Goal: Information Seeking & Learning: Find specific fact

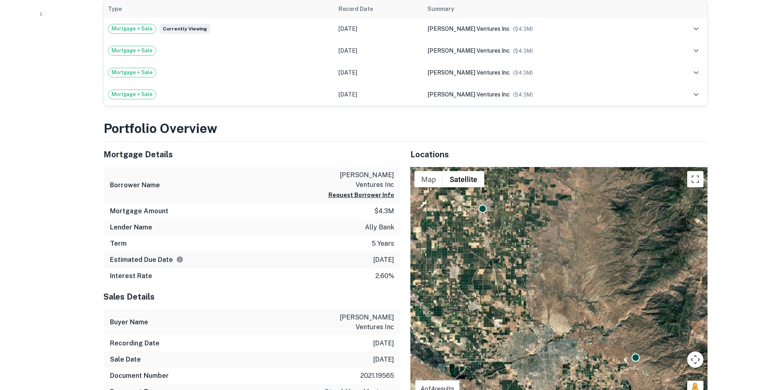
scroll to position [841, 0]
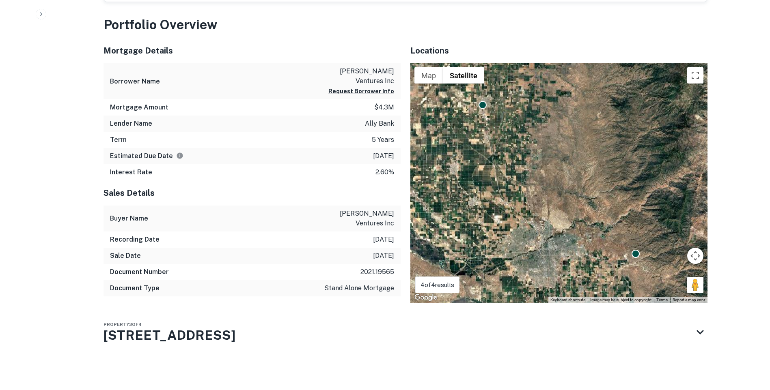
drag, startPoint x: 204, startPoint y: 298, endPoint x: 76, endPoint y: 295, distance: 127.4
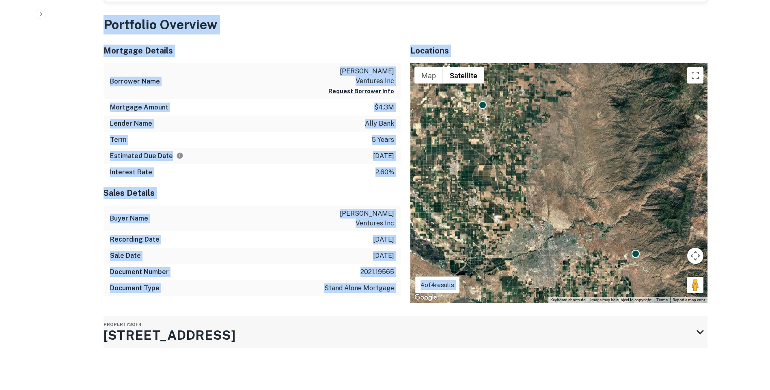
drag, startPoint x: 76, startPoint y: 295, endPoint x: 167, endPoint y: 311, distance: 91.8
drag, startPoint x: 167, startPoint y: 311, endPoint x: 157, endPoint y: 328, distance: 19.4
click at [157, 329] on div "Portfolio Overview Mortgage Details Borrower Name arredondo ventures inc Reques…" at bounding box center [405, 201] width 604 height 373
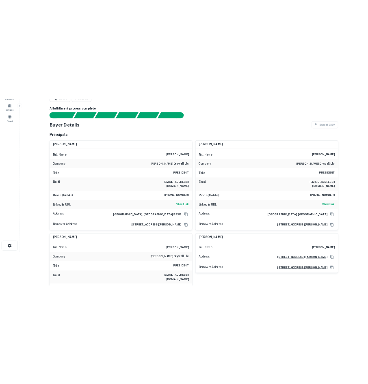
scroll to position [243, 0]
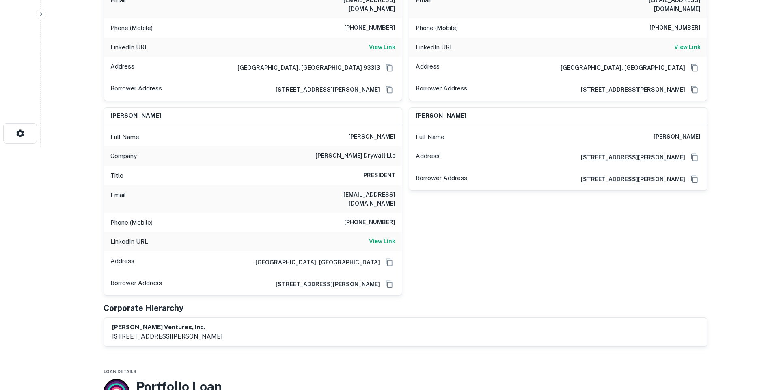
drag, startPoint x: 233, startPoint y: 318, endPoint x: 112, endPoint y: 323, distance: 121.4
click at [112, 323] on div "arredondo ventures, inc. 4410 wible road, bakersfield, ca, 93313" at bounding box center [405, 332] width 587 height 19
drag, startPoint x: 112, startPoint y: 323, endPoint x: 169, endPoint y: 318, distance: 57.0
copy p "4410 wible road, bakersfield, ca, 93313"
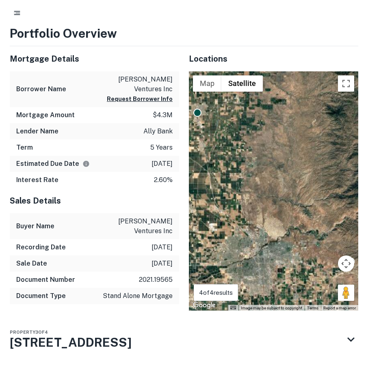
scroll to position [874, 0]
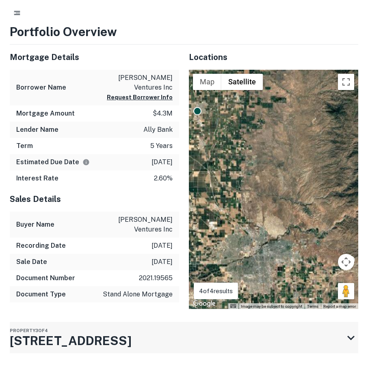
click at [83, 322] on div "Property 3 of 4 600 1st Ave" at bounding box center [177, 337] width 334 height 31
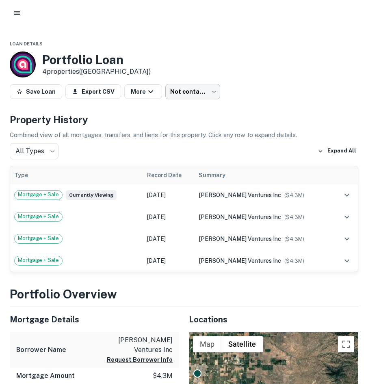
scroll to position [690, 0]
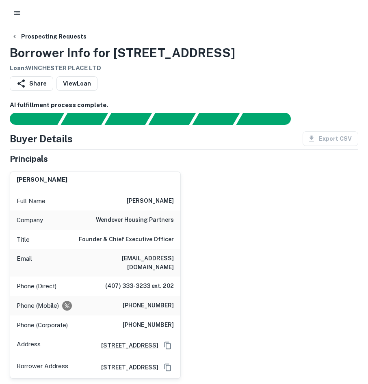
drag, startPoint x: 242, startPoint y: 52, endPoint x: 110, endPoint y: 47, distance: 132.0
click at [110, 47] on div "Prospecting Requests Borrower Info for 1105 Kensington Park Dr Loan : WINCHESTE…" at bounding box center [184, 51] width 348 height 44
drag, startPoint x: 116, startPoint y: 198, endPoint x: 227, endPoint y: 209, distance: 111.4
click at [227, 209] on div "jonathan l. wolf Full Name jonathan l. wolf Company wendover housing partners T…" at bounding box center [180, 272] width 355 height 214
drag, startPoint x: 227, startPoint y: 209, endPoint x: 213, endPoint y: 224, distance: 20.7
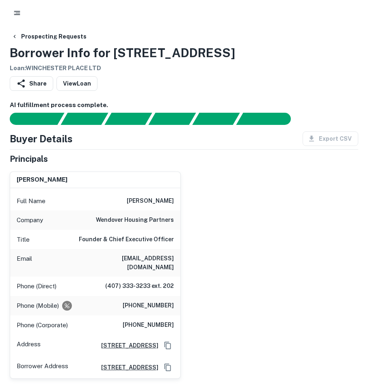
click at [213, 224] on div "jonathan l. wolf Full Name jonathan l. wolf Company wendover housing partners T…" at bounding box center [180, 272] width 355 height 214
click at [164, 202] on h6 "steven millstein" at bounding box center [150, 201] width 47 height 10
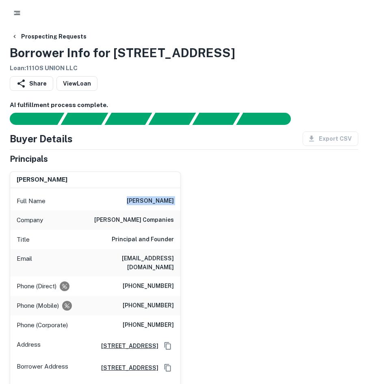
click at [164, 202] on h6 "steven millstein" at bounding box center [150, 201] width 47 height 10
drag, startPoint x: 164, startPoint y: 202, endPoint x: 166, endPoint y: 224, distance: 22.0
click at [166, 224] on h6 "the stro companies" at bounding box center [134, 220] width 80 height 10
click at [165, 224] on h6 "[PERSON_NAME] companies" at bounding box center [134, 220] width 80 height 10
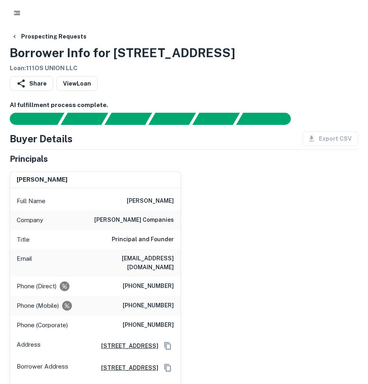
drag, startPoint x: 165, startPoint y: 224, endPoint x: 161, endPoint y: 244, distance: 20.4
click at [161, 244] on h6 "Principal and Founder" at bounding box center [143, 240] width 62 height 10
drag, startPoint x: 207, startPoint y: 54, endPoint x: 113, endPoint y: 53, distance: 94.6
click at [113, 53] on div "Prospecting Requests Borrower Info for 1110 Springfield Rd Loan : 111OS UNION L…" at bounding box center [184, 51] width 348 height 44
copy h3 "1110 Springfield Rd"
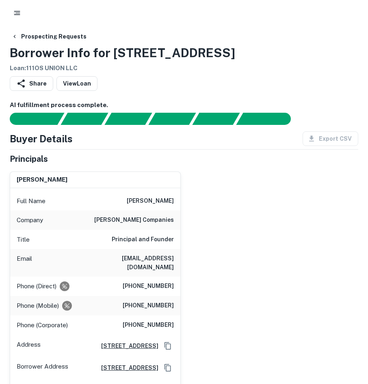
click at [212, 205] on div "steven millstein Full Name steven millstein Company the stro companies Title Pr…" at bounding box center [180, 288] width 355 height 246
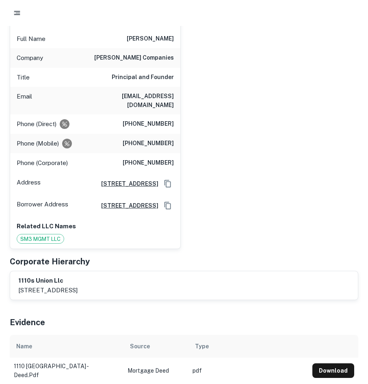
scroll to position [122, 0]
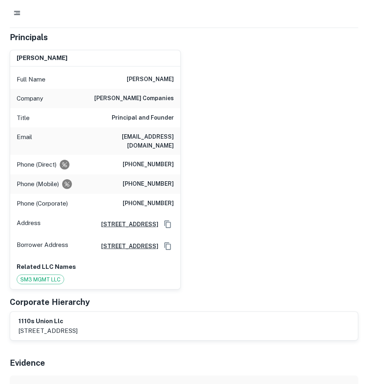
click at [174, 127] on div "Title Principal and Founder" at bounding box center [95, 117] width 170 height 19
drag, startPoint x: 174, startPoint y: 127, endPoint x: 167, endPoint y: 137, distance: 12.4
click at [167, 137] on h6 "[EMAIL_ADDRESS][DOMAIN_NAME]" at bounding box center [124, 141] width 97 height 18
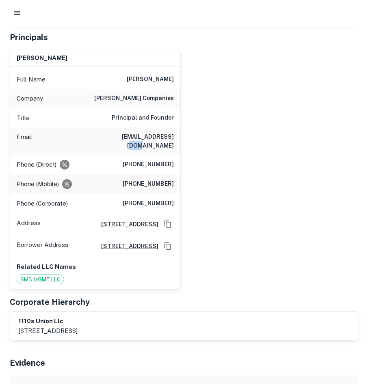
click at [167, 137] on h6 "[EMAIL_ADDRESS][DOMAIN_NAME]" at bounding box center [124, 141] width 97 height 18
drag, startPoint x: 167, startPoint y: 137, endPoint x: 159, endPoint y: 96, distance: 42.1
click at [159, 96] on h6 "[PERSON_NAME] companies" at bounding box center [134, 99] width 80 height 10
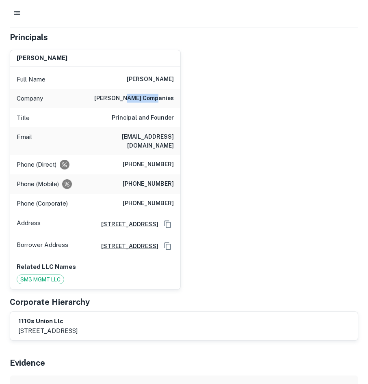
click at [159, 96] on h6 "[PERSON_NAME] companies" at bounding box center [134, 99] width 80 height 10
click at [157, 88] on div "Full Name steven millstein" at bounding box center [95, 79] width 170 height 19
drag, startPoint x: 157, startPoint y: 88, endPoint x: 157, endPoint y: 100, distance: 11.8
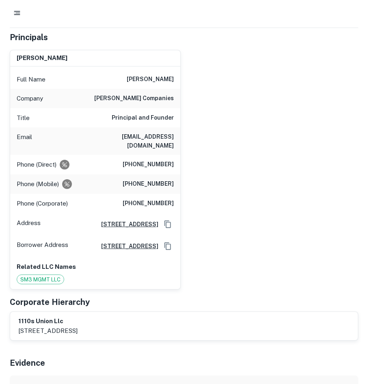
click at [157, 100] on h6 "[PERSON_NAME] companies" at bounding box center [134, 99] width 80 height 10
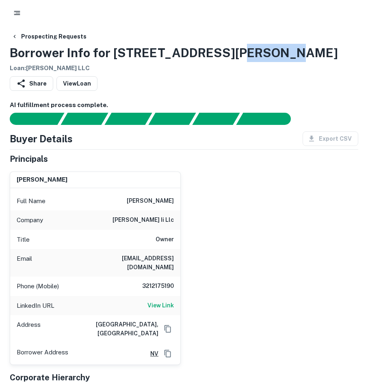
drag, startPoint x: 187, startPoint y: 55, endPoint x: 232, endPoint y: 47, distance: 45.6
click at [232, 47] on div "Prospecting Requests Borrower Info for [STREET_ADDRESS][PERSON_NAME] Loan : [PE…" at bounding box center [184, 51] width 348 height 44
click at [184, 54] on h3 "Borrower Info for [STREET_ADDRESS][PERSON_NAME]" at bounding box center [174, 53] width 328 height 18
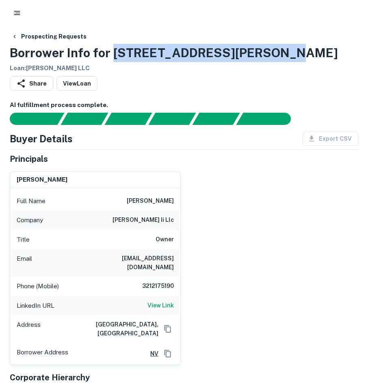
drag, startPoint x: 282, startPoint y: 50, endPoint x: 114, endPoint y: 58, distance: 167.8
click at [114, 58] on div "Prospecting Requests Borrower Info for [STREET_ADDRESS][PERSON_NAME] Loan : [PE…" at bounding box center [184, 51] width 348 height 44
copy h3 "[STREET_ADDRESS][PERSON_NAME]"
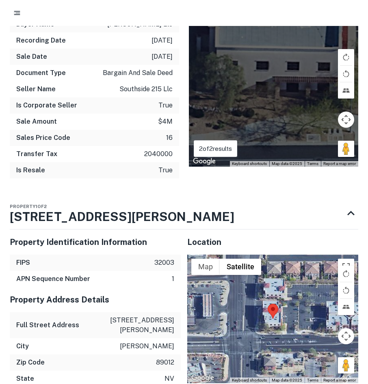
scroll to position [974, 0]
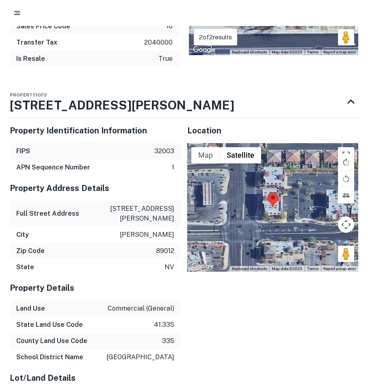
click at [150, 204] on p "[STREET_ADDRESS][PERSON_NAME]" at bounding box center [137, 213] width 73 height 19
copy p "[STREET_ADDRESS][PERSON_NAME]"
click at [153, 230] on p "[PERSON_NAME]" at bounding box center [147, 235] width 54 height 10
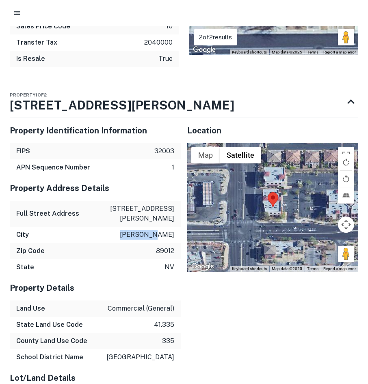
click at [153, 230] on p "[PERSON_NAME]" at bounding box center [147, 235] width 54 height 10
drag, startPoint x: 153, startPoint y: 220, endPoint x: 120, endPoint y: 254, distance: 47.4
click at [125, 259] on div "State [US_STATE]" at bounding box center [95, 267] width 171 height 16
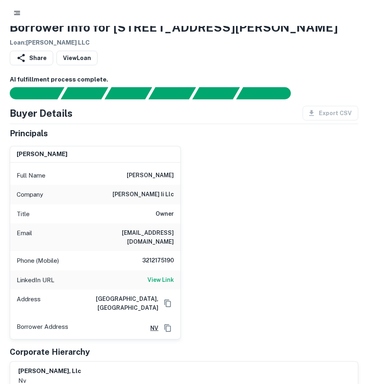
scroll to position [0, 0]
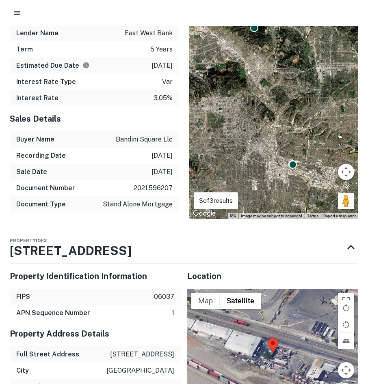
scroll to position [893, 0]
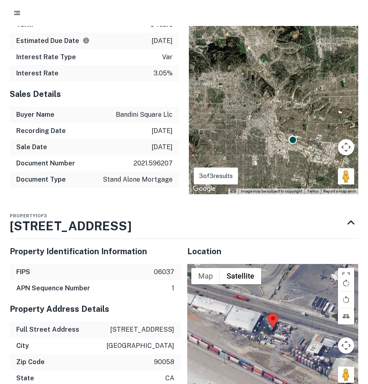
drag, startPoint x: 118, startPoint y: 222, endPoint x: 98, endPoint y: 303, distance: 84.0
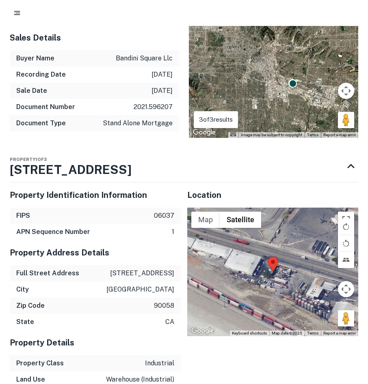
scroll to position [1055, 0]
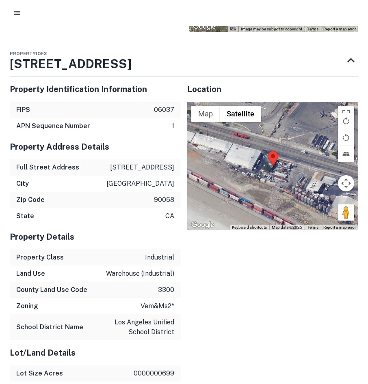
click at [152, 159] on div "Full Street Address 3818 bandini blvd" at bounding box center [95, 167] width 171 height 16
copy p "3818 bandini blvd"
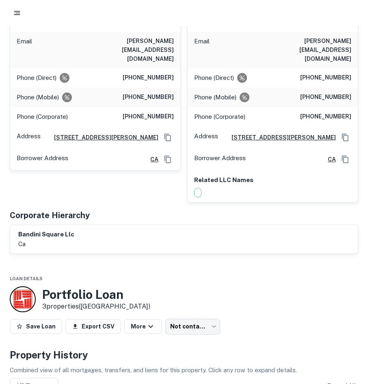
scroll to position [122, 0]
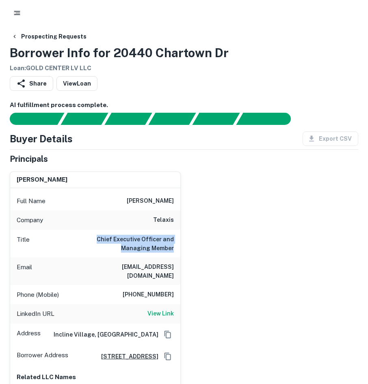
drag, startPoint x: 143, startPoint y: 242, endPoint x: 100, endPoint y: 234, distance: 43.4
click at [100, 234] on div "bill minkle Full Name bill minkle Company telaxis Title Chief Executive Officer…" at bounding box center [180, 282] width 355 height 235
click at [100, 233] on div "Title Chief Executive Officer and Managing Member" at bounding box center [95, 244] width 170 height 28
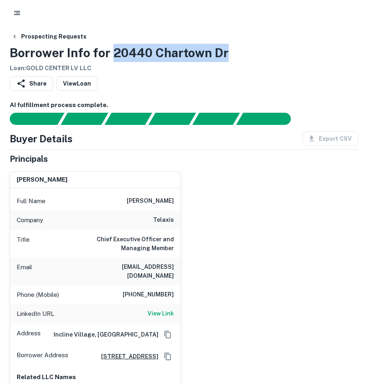
drag, startPoint x: 241, startPoint y: 56, endPoint x: 115, endPoint y: 54, distance: 125.8
click at [115, 54] on div "Prospecting Requests Borrower Info for 20440 Chartown Dr Loan : GOLD CENTER LV …" at bounding box center [184, 51] width 348 height 44
copy h3 "20440 Chartown Dr"
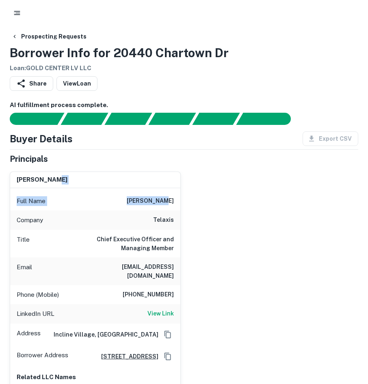
drag, startPoint x: 146, startPoint y: 177, endPoint x: 180, endPoint y: 207, distance: 45.7
click at [180, 206] on div "bill minkle Full Name bill minkle Company telaxis Title Chief Executive Officer…" at bounding box center [95, 286] width 171 height 228
drag, startPoint x: 180, startPoint y: 207, endPoint x: 172, endPoint y: 220, distance: 15.0
click at [172, 220] on h6 "telaxis" at bounding box center [163, 220] width 21 height 10
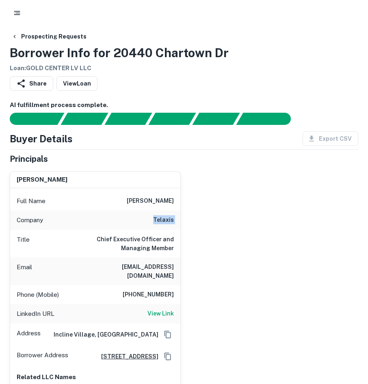
click at [172, 220] on h6 "telaxis" at bounding box center [163, 220] width 21 height 10
drag, startPoint x: 172, startPoint y: 220, endPoint x: 163, endPoint y: 227, distance: 11.5
click at [163, 227] on div "Company telaxis" at bounding box center [95, 220] width 170 height 19
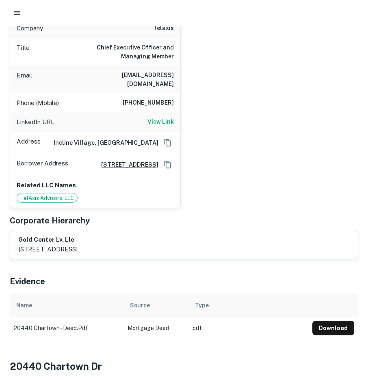
scroll to position [81, 0]
